Goal: Check status

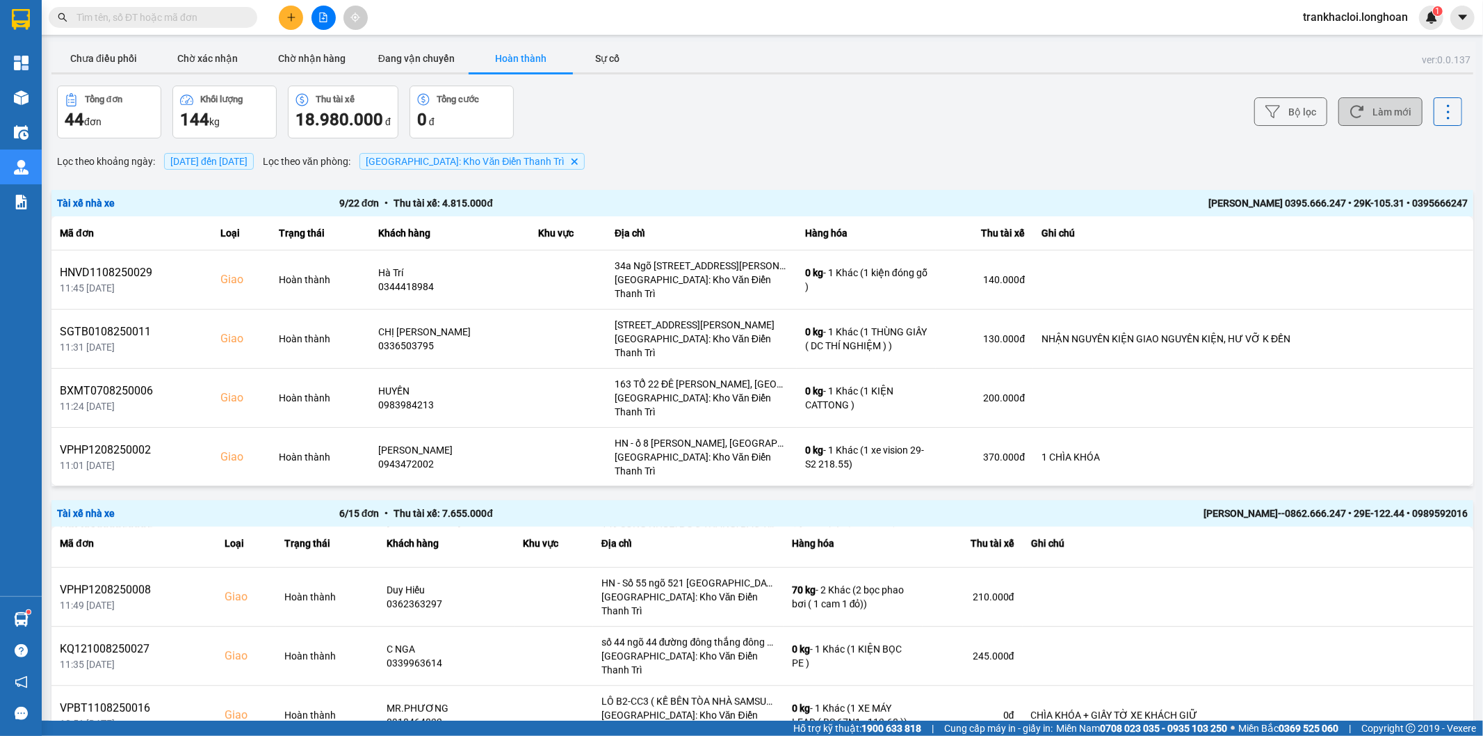
click at [1364, 99] on button "Làm mới" at bounding box center [1381, 111] width 84 height 29
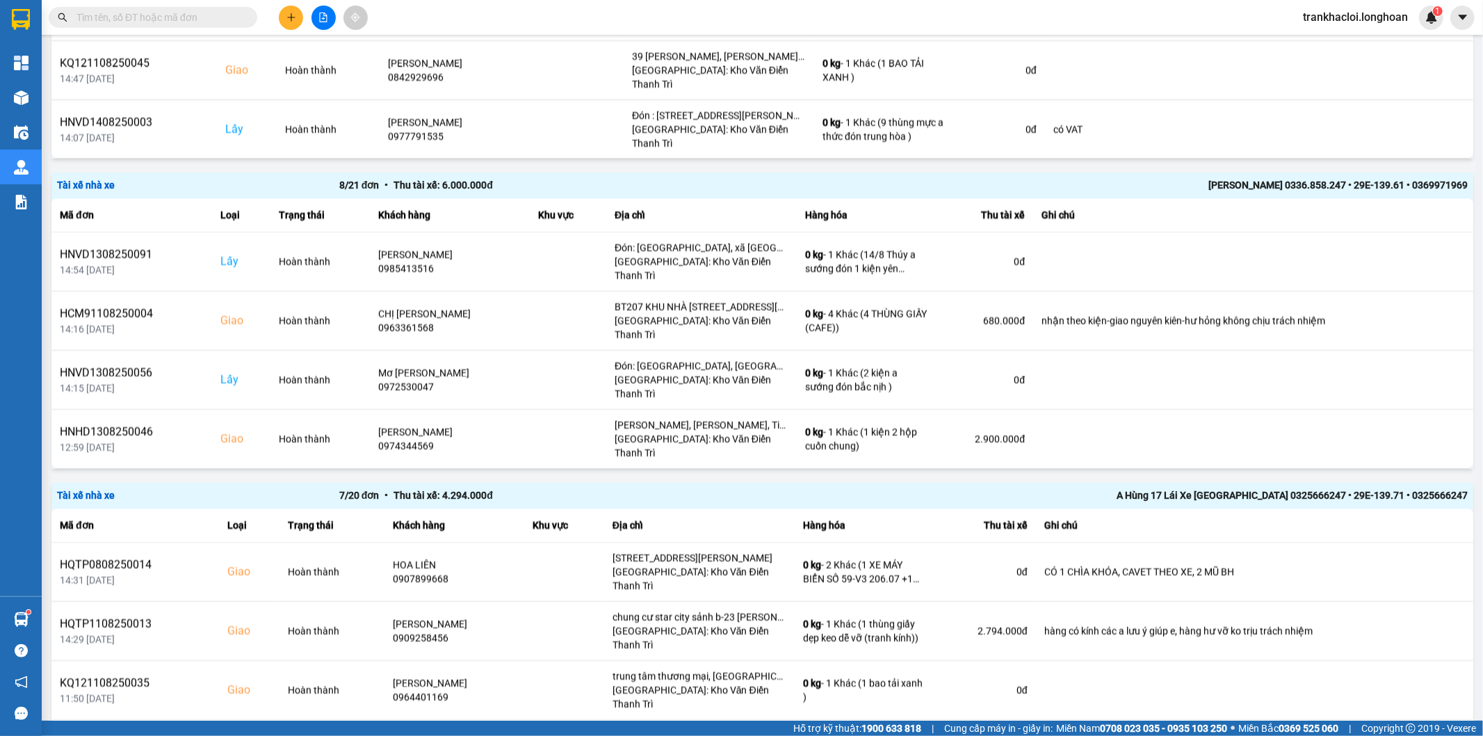
scroll to position [2298, 0]
